Goal: Navigation & Orientation: Find specific page/section

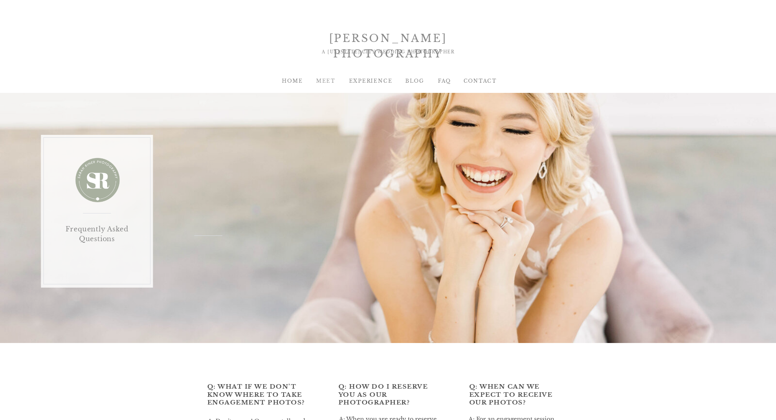
click at [327, 81] on div "MEET" at bounding box center [326, 80] width 33 height 7
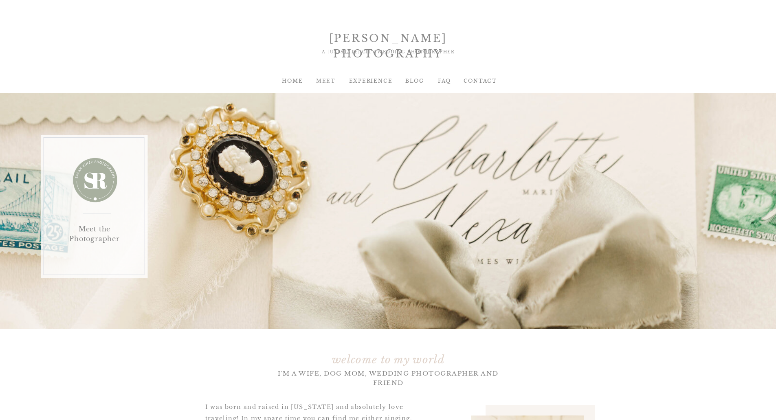
click at [316, 81] on div "MEET" at bounding box center [326, 80] width 33 height 7
click at [353, 81] on div "EXPERIENCE" at bounding box center [365, 80] width 33 height 7
